Goal: Find specific page/section: Find specific page/section

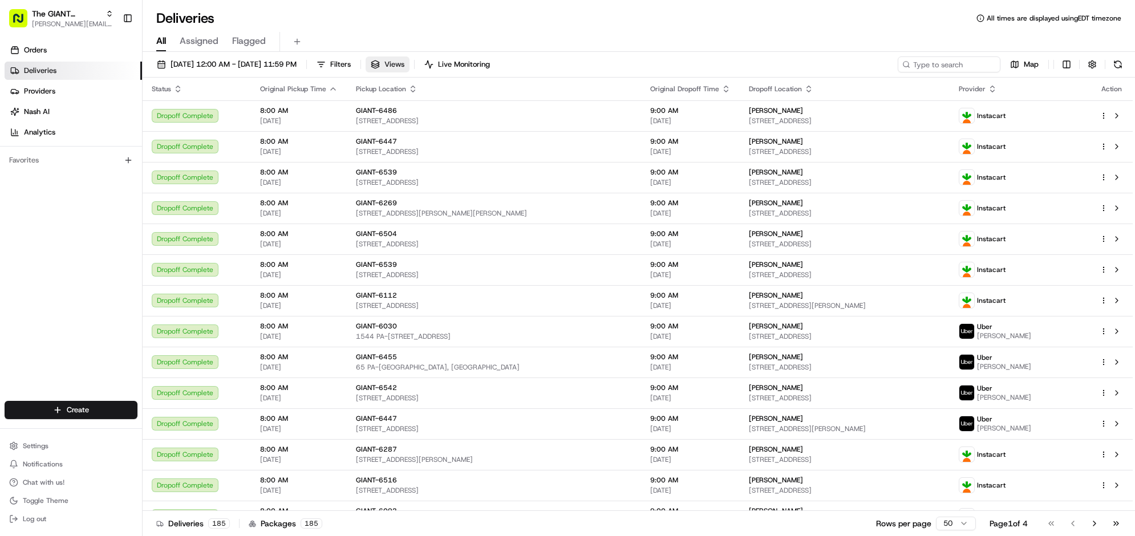
click at [404, 70] on span "Views" at bounding box center [394, 64] width 20 height 10
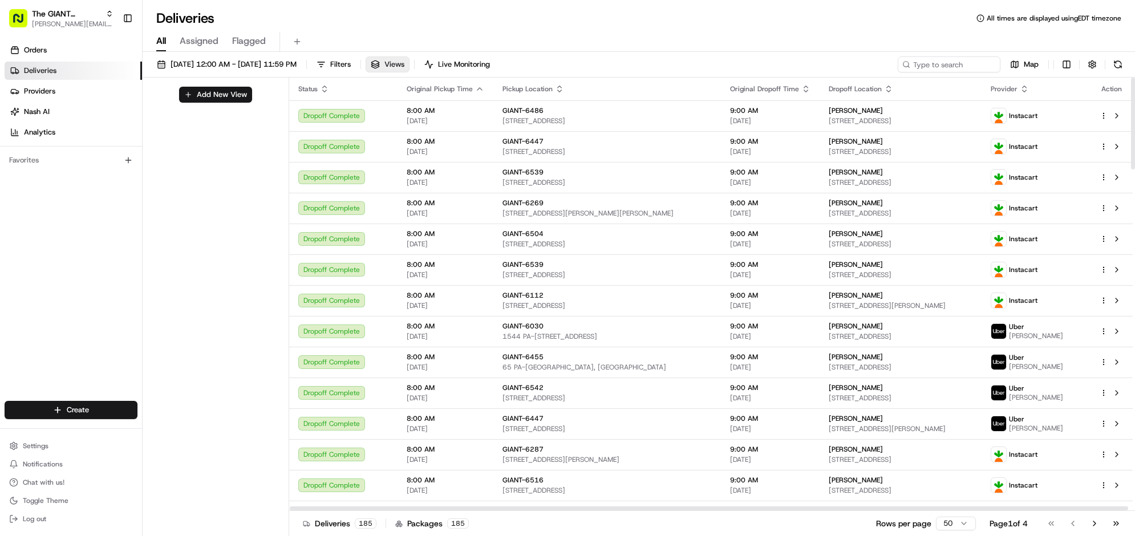
click at [404, 70] on span "Views" at bounding box center [394, 64] width 20 height 10
click at [351, 70] on span "Filters" at bounding box center [340, 64] width 21 height 10
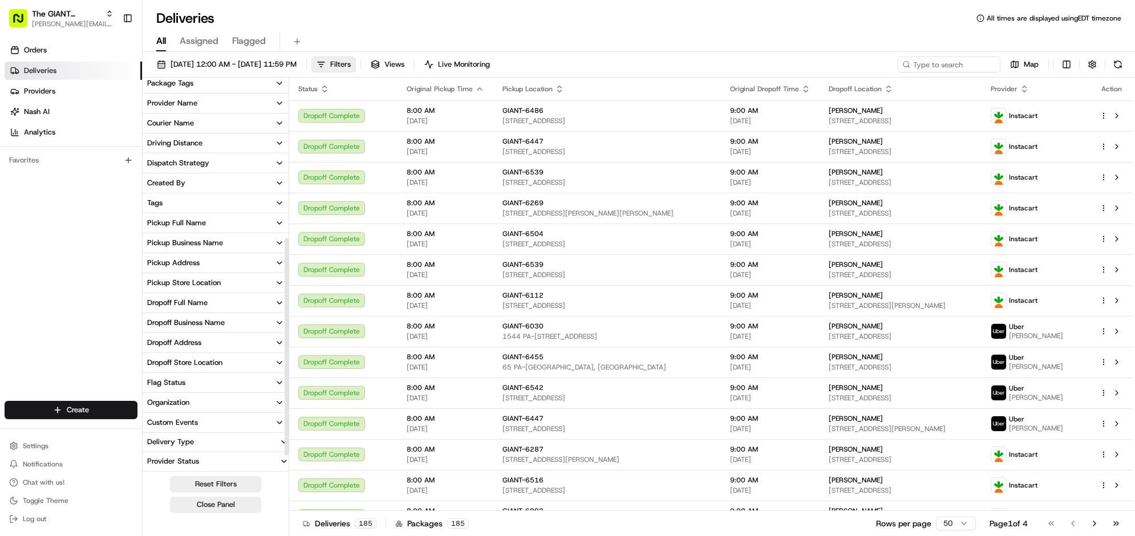
scroll to position [285, 0]
click at [222, 368] on div "Dropoff Store Location" at bounding box center [184, 363] width 75 height 10
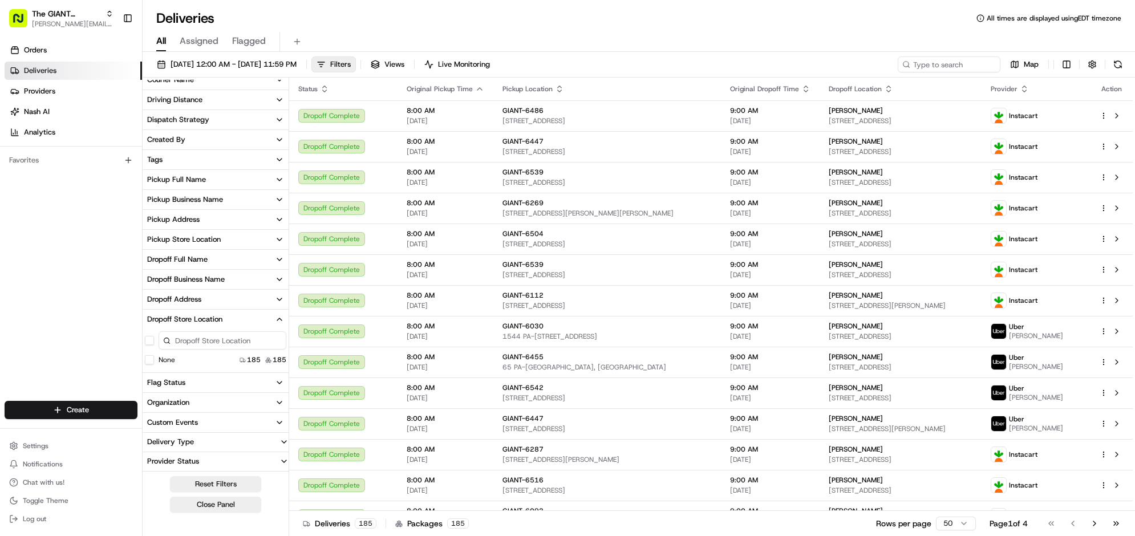
click at [222, 325] on div "Dropoff Store Location" at bounding box center [184, 319] width 75 height 10
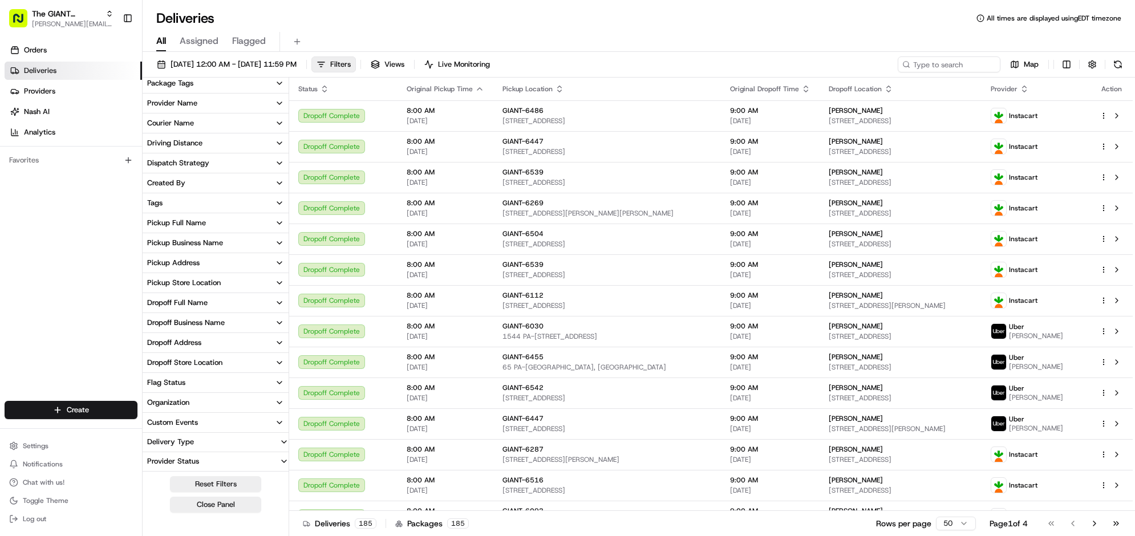
click at [289, 277] on button "Pickup Store Location" at bounding box center [216, 282] width 146 height 19
click at [286, 272] on input at bounding box center [223, 263] width 128 height 18
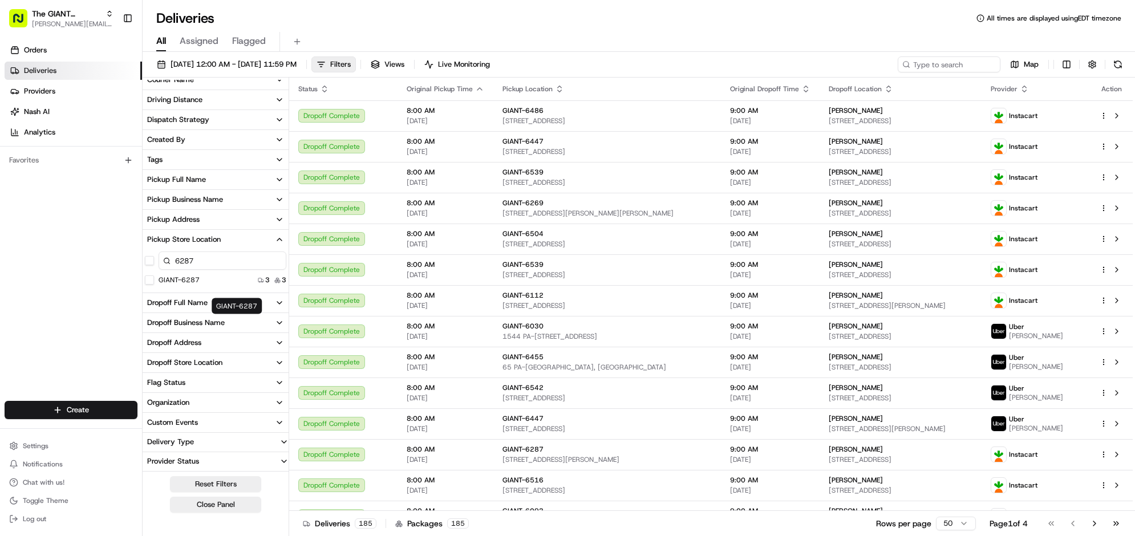
type input "6287"
click at [200, 285] on div "GIANT-6287" at bounding box center [172, 279] width 55 height 9
click at [154, 285] on button "GIANT-6287" at bounding box center [149, 279] width 9 height 9
